Goal: Transaction & Acquisition: Register for event/course

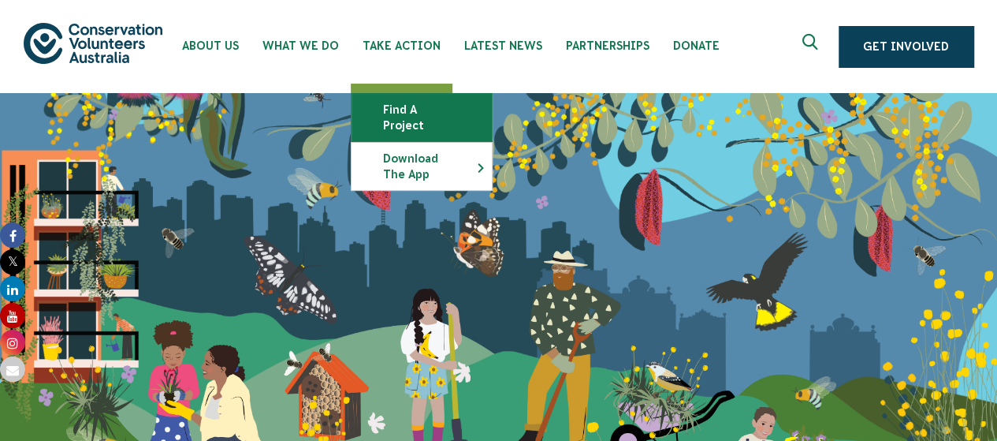
click at [415, 110] on link "Find a project" at bounding box center [422, 117] width 140 height 47
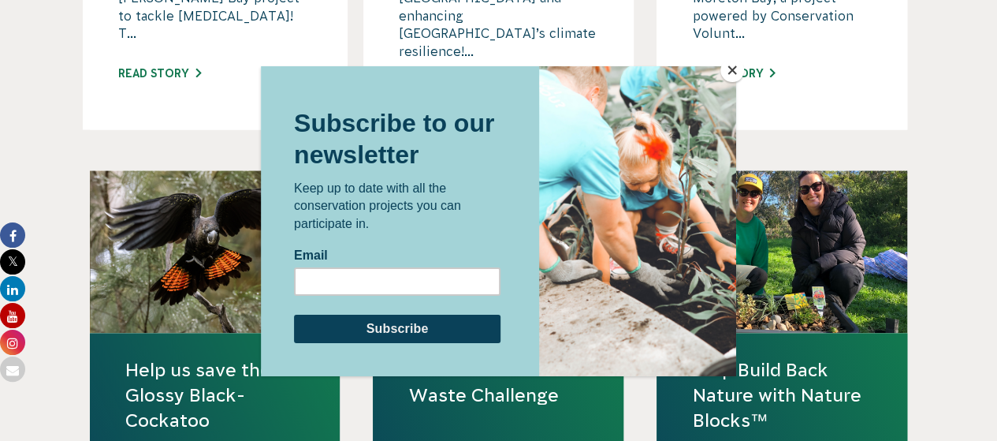
scroll to position [1357, 0]
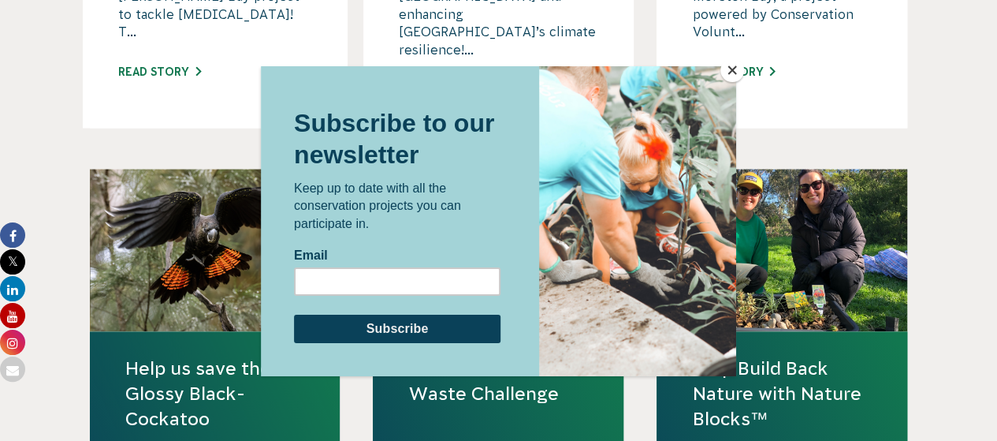
click at [970, 234] on div at bounding box center [498, 220] width 997 height 441
click at [723, 72] on button "Close" at bounding box center [732, 70] width 24 height 24
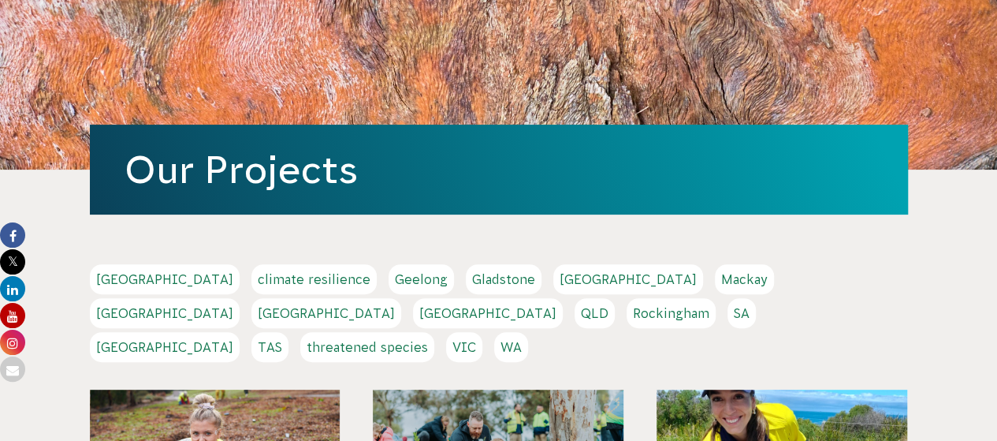
scroll to position [127, 0]
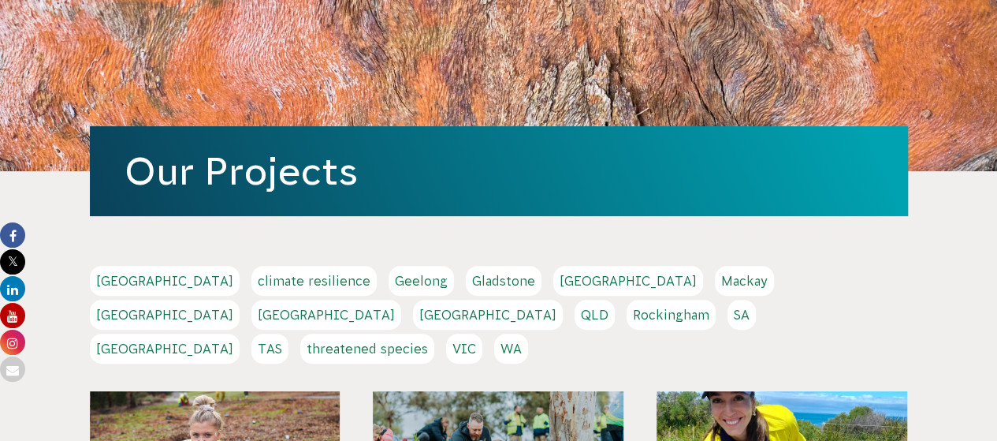
click at [240, 333] on link "Sydney" at bounding box center [165, 348] width 150 height 30
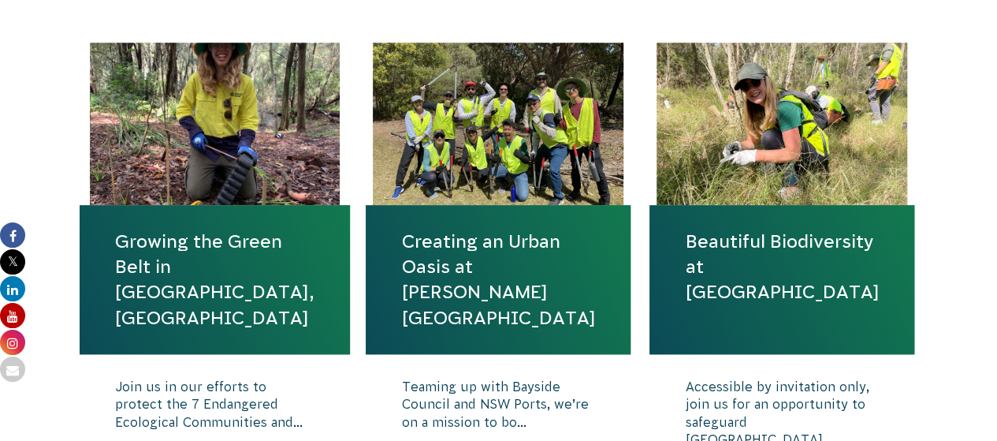
scroll to position [560, 0]
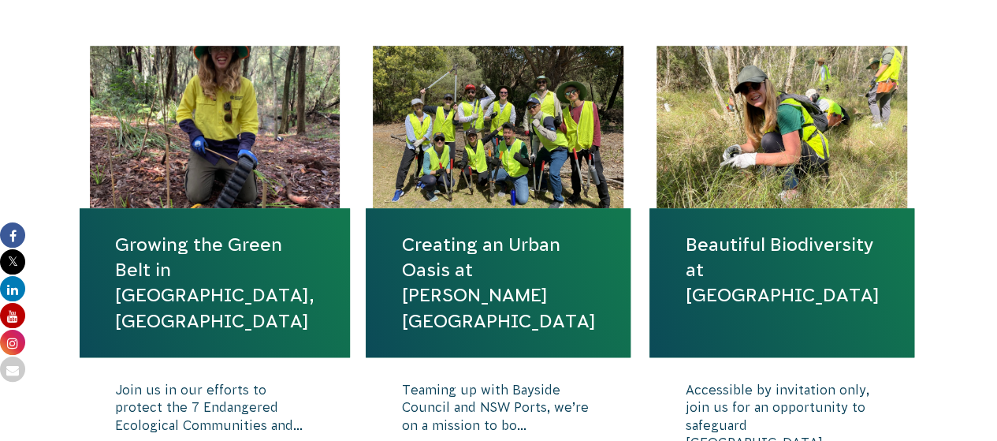
click at [210, 301] on link "Growing the Green Belt in Rockdale, Sydney" at bounding box center [214, 283] width 199 height 102
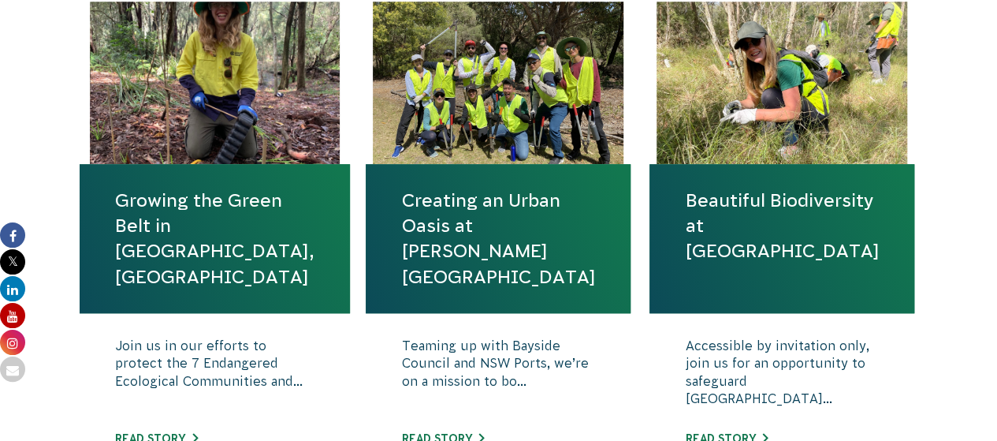
scroll to position [631, 0]
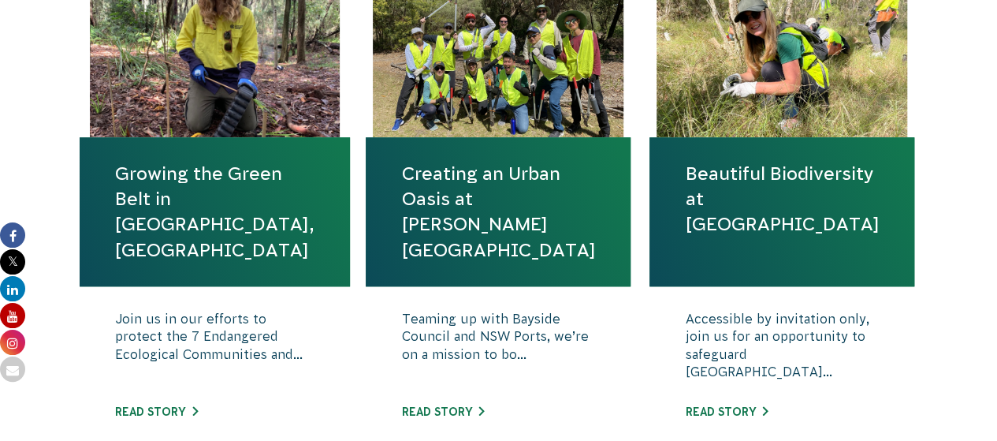
click at [235, 218] on link "Growing the Green Belt in Rockdale, Sydney" at bounding box center [214, 212] width 199 height 102
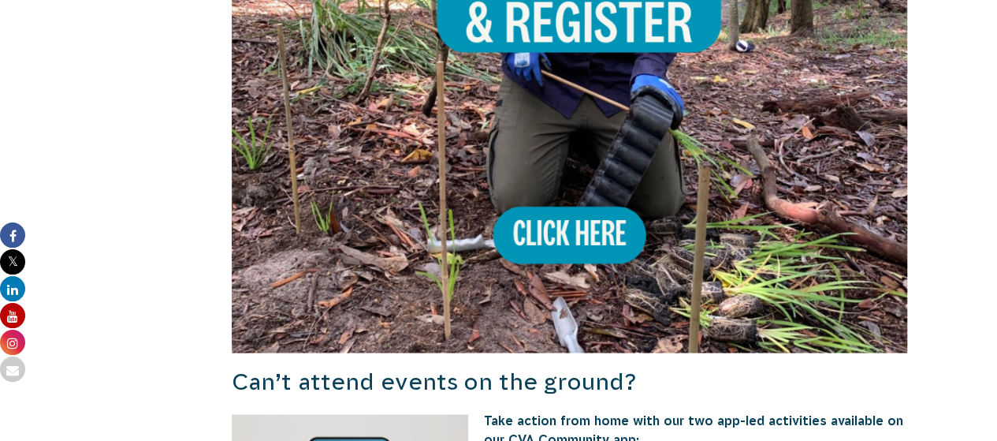
scroll to position [1343, 0]
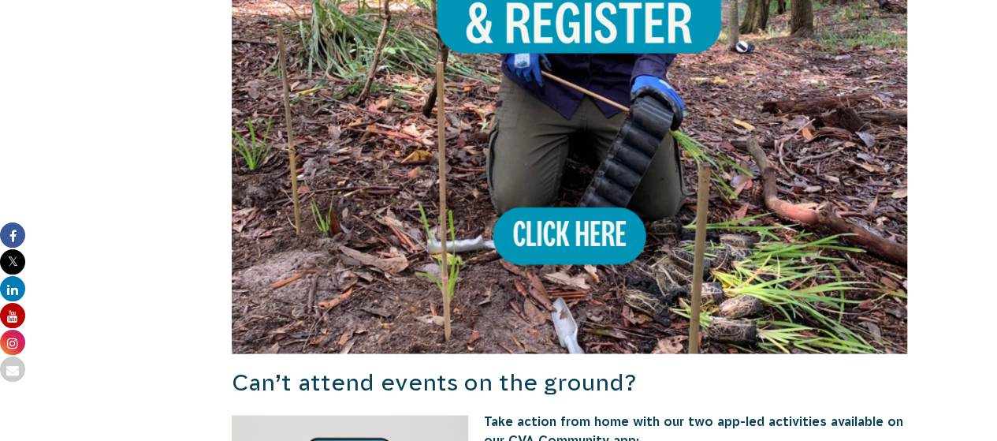
click at [584, 203] on img at bounding box center [570, 15] width 676 height 676
